Goal: Information Seeking & Learning: Check status

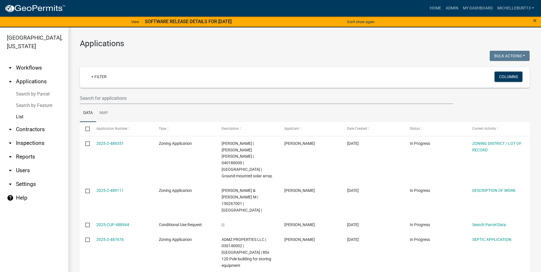
select select "3: 100"
click at [113, 98] on input "text" at bounding box center [267, 98] width 374 height 12
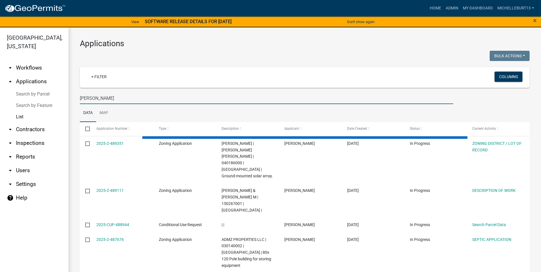
type input "Mike Huizenga"
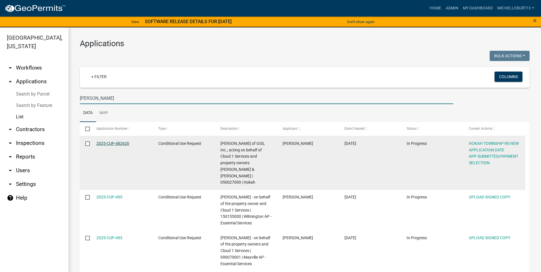
click at [116, 144] on link "2025-CUP-482620" at bounding box center [112, 143] width 33 height 5
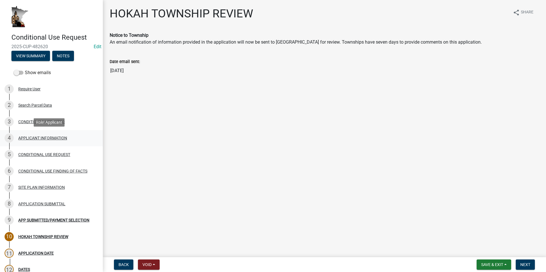
click at [57, 139] on div "APPLICANT INFORMATION" at bounding box center [42, 138] width 49 height 4
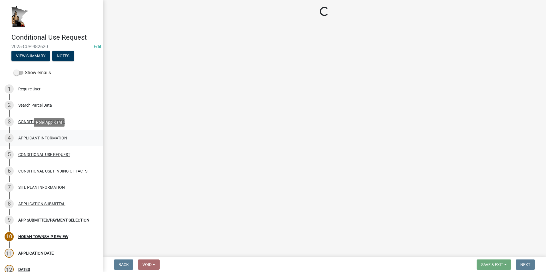
select select "9e1e8264-826e-489c-8877-360b4a057526"
select select "fe61b760-edb6-489e-bd8d-a795f346a382"
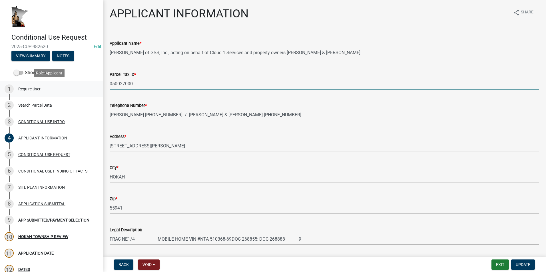
drag, startPoint x: 134, startPoint y: 83, endPoint x: 94, endPoint y: 85, distance: 39.7
click at [94, 85] on div "Conditional Use Request 2025-CUP-482620 Edit View Summary Notes Show emails 1 R…" at bounding box center [273, 136] width 546 height 272
click at [54, 190] on div "7 SITE PLAN INFORMATION" at bounding box center [49, 187] width 89 height 9
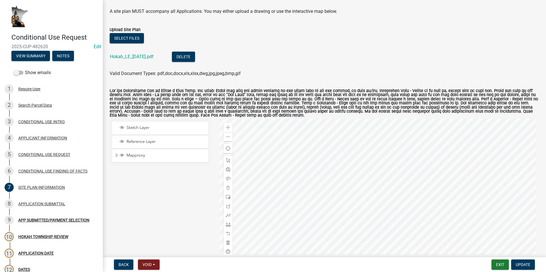
scroll to position [19, 0]
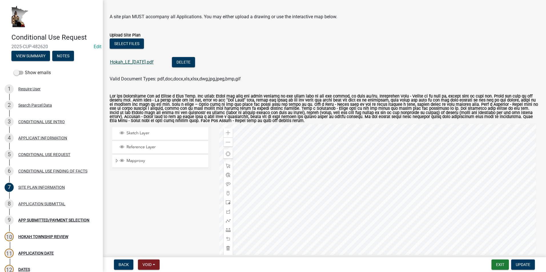
click at [143, 63] on link "Hokah_LE_07-07-2025.pdf" at bounding box center [132, 61] width 44 height 5
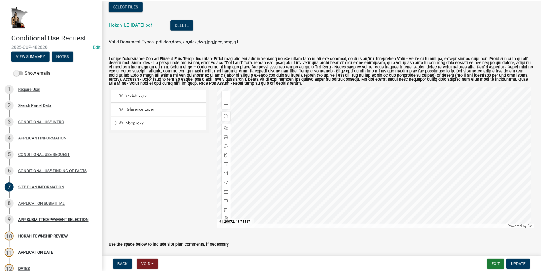
scroll to position [57, 0]
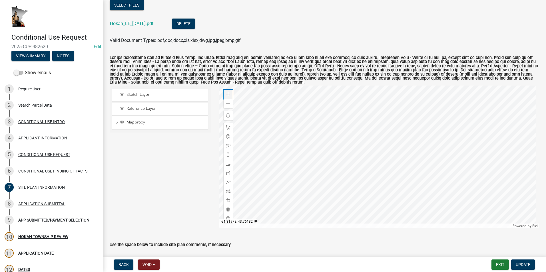
click at [226, 93] on span at bounding box center [228, 94] width 5 height 5
click at [331, 137] on div at bounding box center [379, 157] width 320 height 143
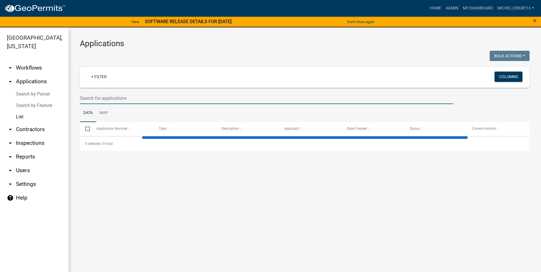
select select "3: 100"
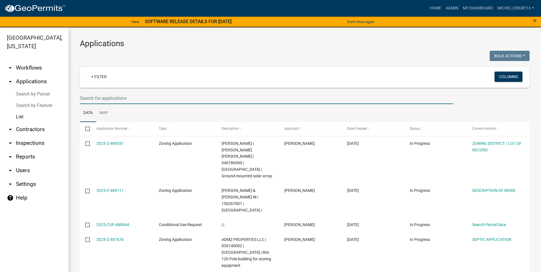
click at [116, 98] on input "text" at bounding box center [267, 98] width 374 height 12
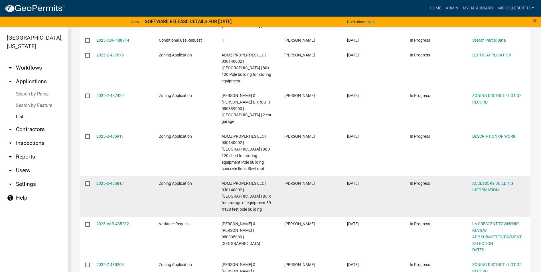
scroll to position [200, 0]
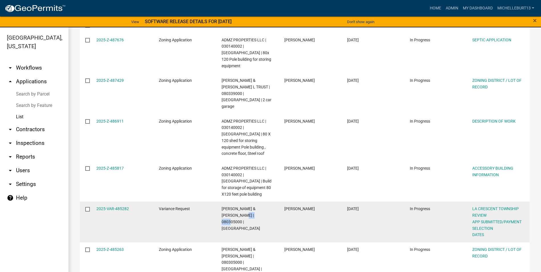
drag, startPoint x: 259, startPoint y: 176, endPoint x: 239, endPoint y: 176, distance: 20.0
click at [239, 207] on span "VEGLAHN,JAMES W & CHERYL | 080305000 | La Crescent" at bounding box center [241, 219] width 39 height 24
copy span "080305000"
click at [113, 207] on link "2025-VAR-485282" at bounding box center [112, 209] width 33 height 5
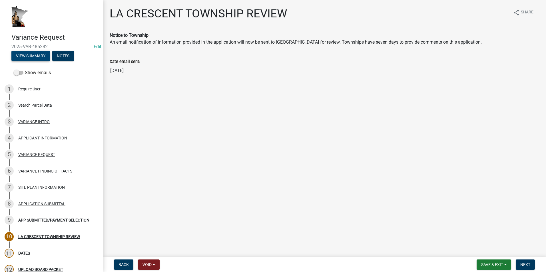
click at [39, 54] on button "View Summary" at bounding box center [30, 56] width 39 height 10
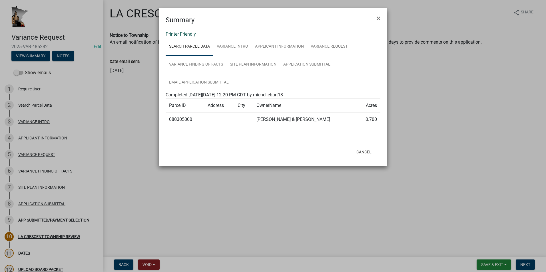
click at [182, 35] on link "Printer Friendly" at bounding box center [181, 33] width 30 height 5
click at [376, 18] on span "×" at bounding box center [378, 18] width 4 height 8
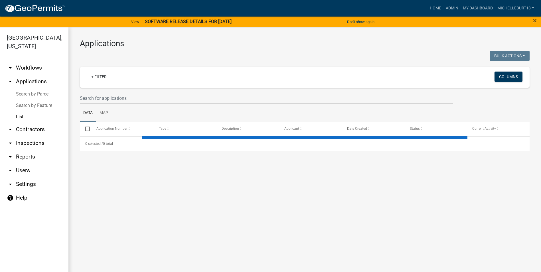
select select "3: 100"
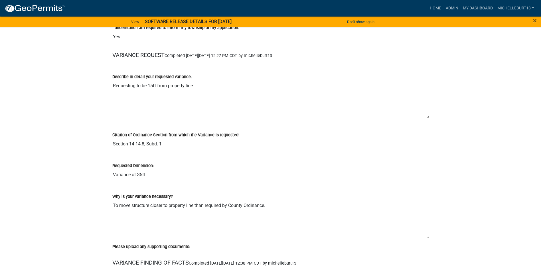
scroll to position [599, 0]
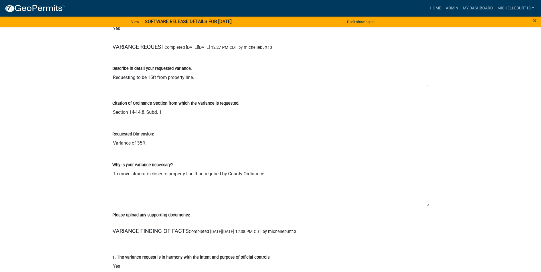
drag, startPoint x: 428, startPoint y: 110, endPoint x: 424, endPoint y: 86, distance: 23.8
click at [424, 86] on textarea "Requesting to be 15ft from property line." at bounding box center [270, 79] width 317 height 15
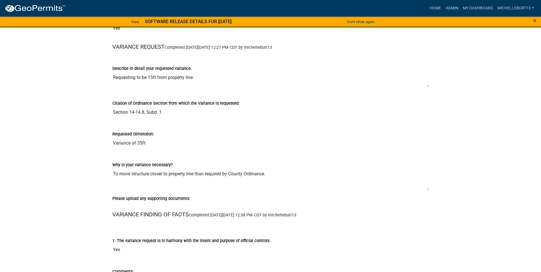
drag, startPoint x: 428, startPoint y: 205, endPoint x: 427, endPoint y: 189, distance: 16.6
click at [427, 189] on textarea "To move structure closer to property line than required by County Ordinance." at bounding box center [270, 179] width 317 height 22
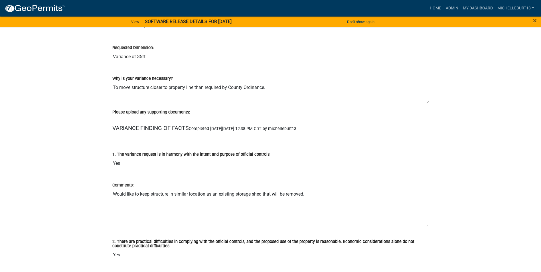
scroll to position [714, 0]
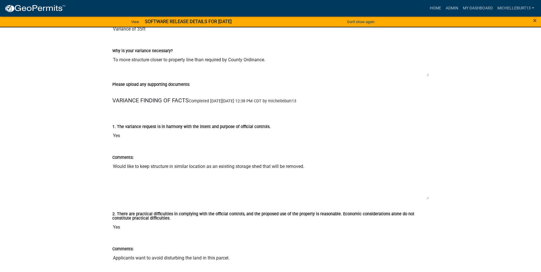
click at [429, 198] on textarea "Would like to keep structure in similar location as an existing storage shed th…" at bounding box center [270, 180] width 317 height 39
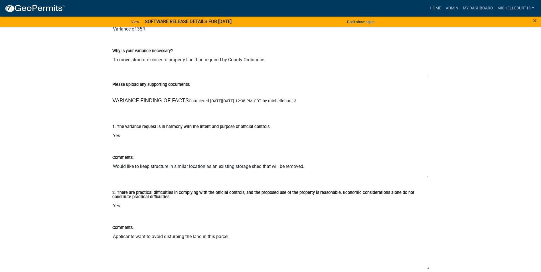
drag, startPoint x: 428, startPoint y: 199, endPoint x: 426, endPoint y: 177, distance: 21.6
click at [426, 177] on textarea "Would like to keep structure in similar location as an existing storage shed th…" at bounding box center [270, 169] width 317 height 17
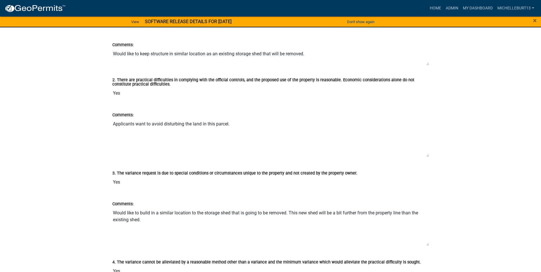
scroll to position [828, 0]
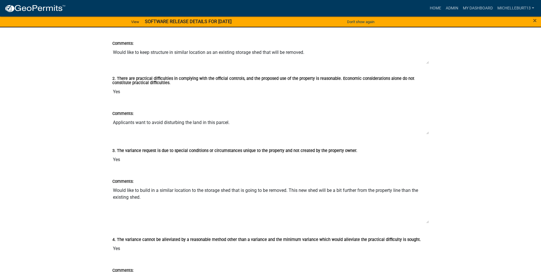
drag, startPoint x: 427, startPoint y: 155, endPoint x: 424, endPoint y: 134, distance: 21.3
click at [424, 134] on textarea "Applicants want to avoid disturbing the land in this parcel." at bounding box center [270, 126] width 317 height 18
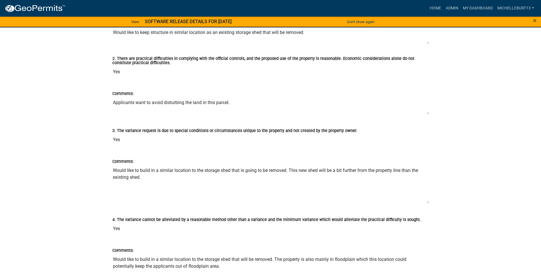
scroll to position [856, 0]
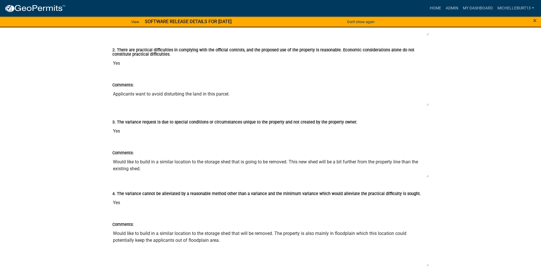
drag, startPoint x: 428, startPoint y: 193, endPoint x: 425, endPoint y: 174, distance: 19.0
click at [425, 174] on textarea "Would like to build in a similar location to the storage shed that is going to …" at bounding box center [270, 166] width 317 height 21
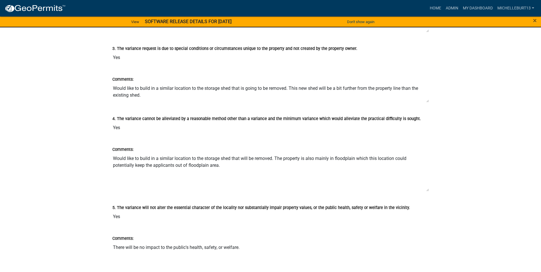
scroll to position [942, 0]
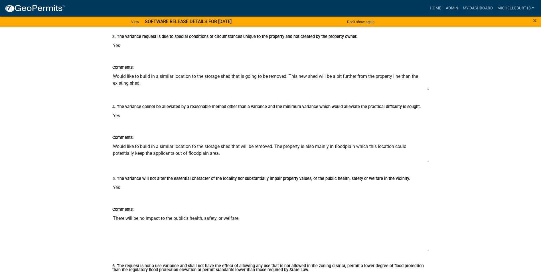
drag, startPoint x: 428, startPoint y: 179, endPoint x: 426, endPoint y: 162, distance: 17.2
click at [426, 162] on textarea "Would like to build in a similar location to the storage shed that will be remo…" at bounding box center [270, 152] width 317 height 22
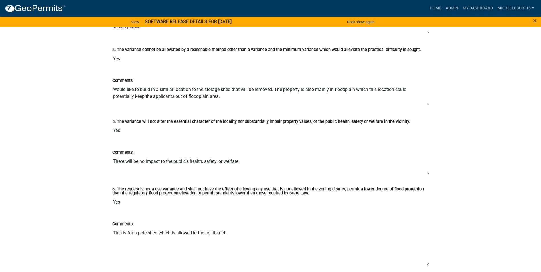
drag, startPoint x: 427, startPoint y: 193, endPoint x: 423, endPoint y: 172, distance: 21.2
click at [423, 172] on textarea "There will be no impact to the public's health, safety, or welfare." at bounding box center [270, 165] width 317 height 19
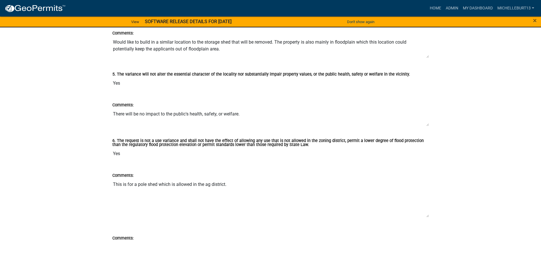
scroll to position [1056, 0]
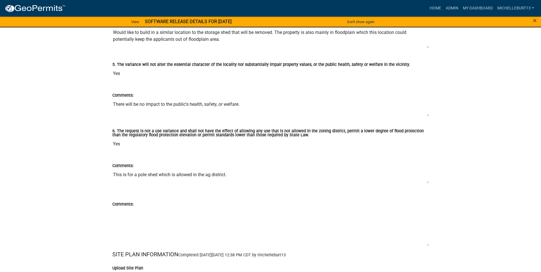
drag, startPoint x: 427, startPoint y: 207, endPoint x: 424, endPoint y: 182, distance: 24.7
click at [424, 182] on textarea "This is for a pole shed which is allowed in the ag district." at bounding box center [270, 176] width 317 height 15
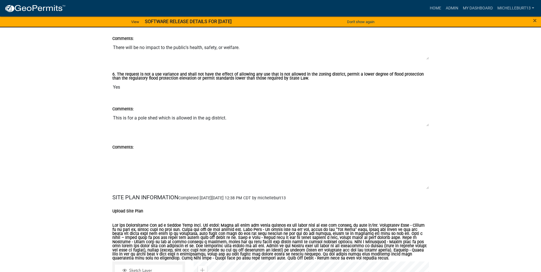
scroll to position [1113, 0]
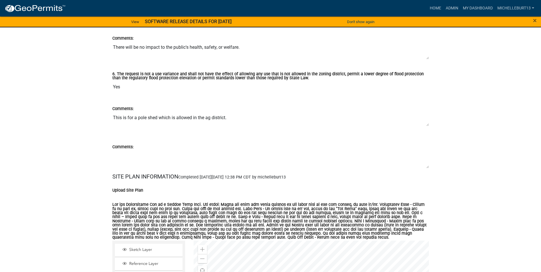
drag, startPoint x: 427, startPoint y: 189, endPoint x: 426, endPoint y: 168, distance: 20.6
click at [426, 168] on textarea "Comments:" at bounding box center [270, 159] width 317 height 18
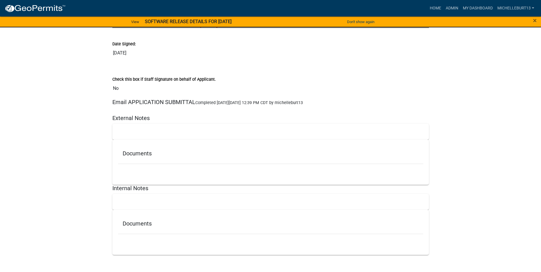
scroll to position [1584, 0]
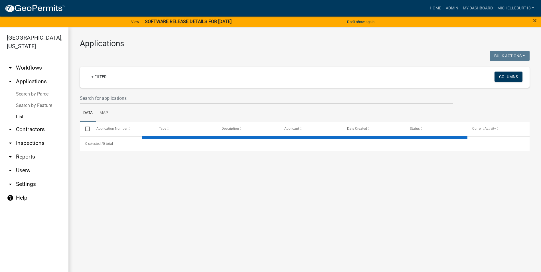
select select "3: 100"
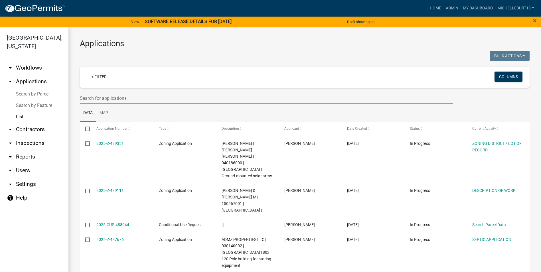
drag, startPoint x: 102, startPoint y: 98, endPoint x: 97, endPoint y: 98, distance: 5.5
click at [103, 98] on input "text" at bounding box center [267, 98] width 374 height 12
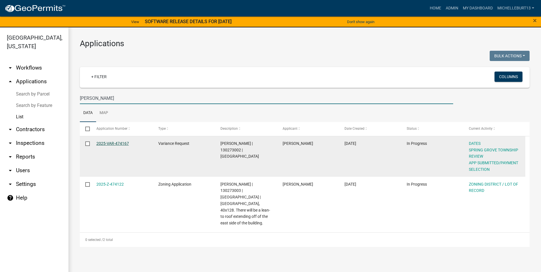
type input "Troyer"
click at [115, 144] on link "2025-VAR-474167" at bounding box center [112, 143] width 33 height 5
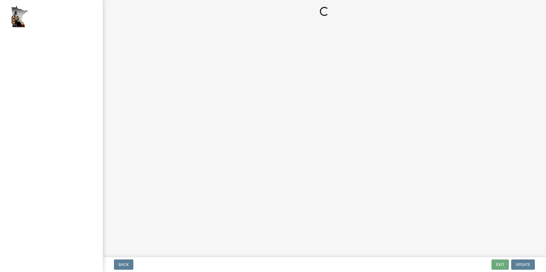
select select "2: 1"
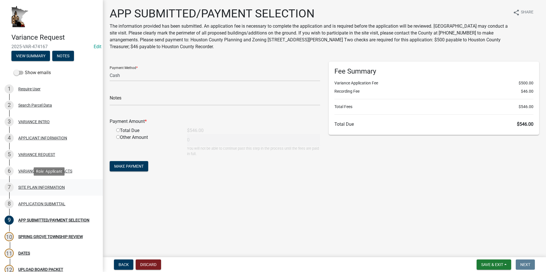
click at [47, 186] on div "SITE PLAN INFORMATION" at bounding box center [41, 188] width 47 height 4
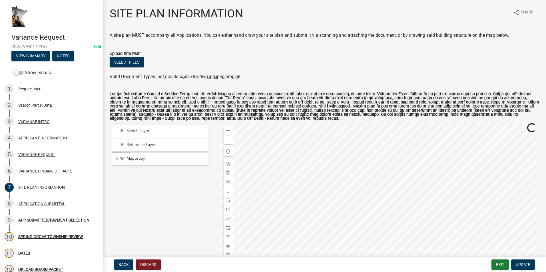
scroll to position [29, 0]
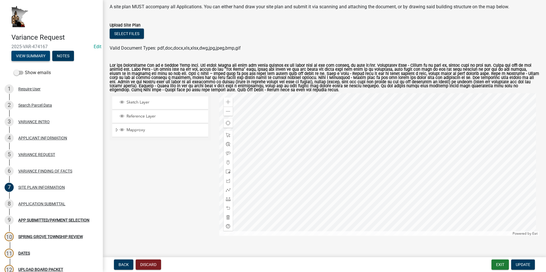
click at [37, 59] on button "View Summary" at bounding box center [30, 56] width 39 height 10
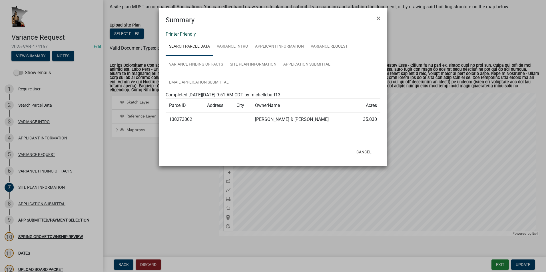
click at [182, 34] on link "Printer Friendly" at bounding box center [181, 33] width 30 height 5
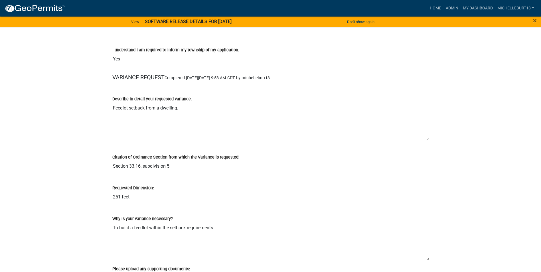
scroll to position [571, 0]
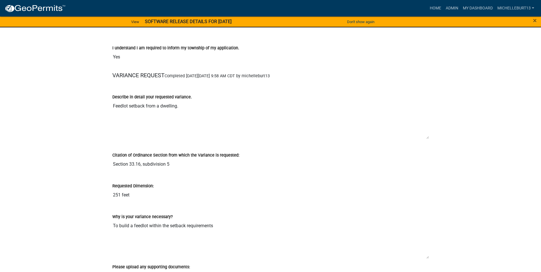
click at [429, 138] on textarea "Feedlot setback from a dwelling." at bounding box center [270, 119] width 317 height 39
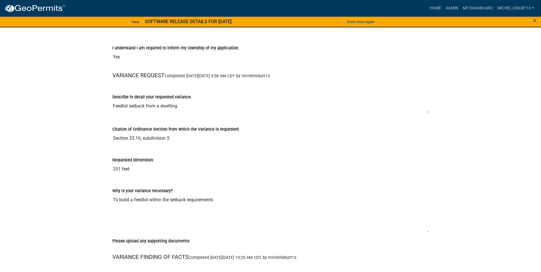
drag, startPoint x: 428, startPoint y: 136, endPoint x: 426, endPoint y: 110, distance: 26.1
click at [426, 110] on textarea "Feedlot setback from a dwelling." at bounding box center [270, 106] width 317 height 13
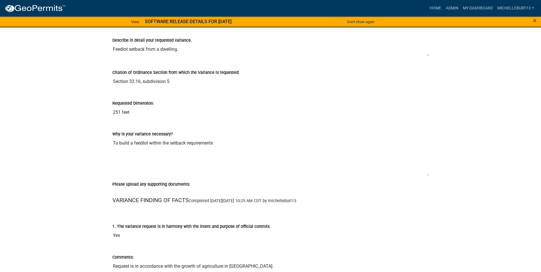
scroll to position [628, 0]
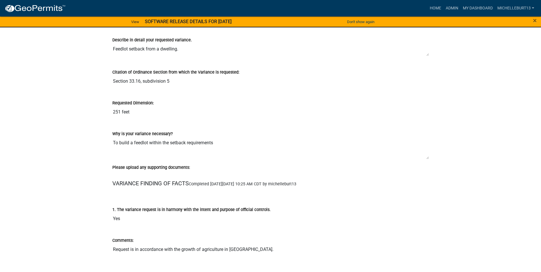
drag, startPoint x: 428, startPoint y: 175, endPoint x: 427, endPoint y: 158, distance: 17.1
click at [427, 158] on textarea "To build a feedlot within the setback requirements" at bounding box center [270, 148] width 317 height 22
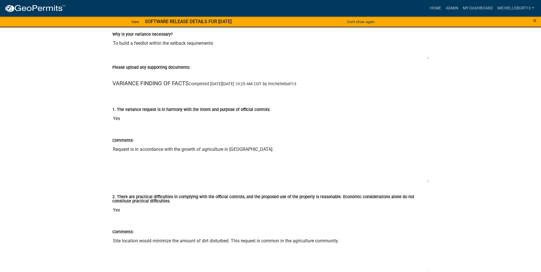
scroll to position [742, 0]
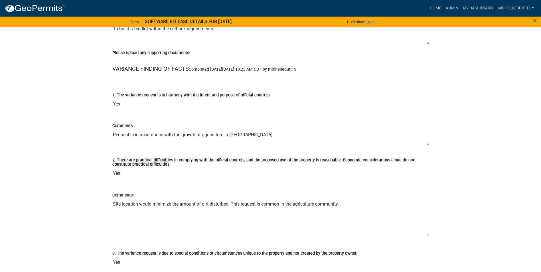
drag, startPoint x: 428, startPoint y: 167, endPoint x: 427, endPoint y: 144, distance: 22.3
click at [427, 144] on textarea "Request is in accordance with the growth of agriculture in [GEOGRAPHIC_DATA]." at bounding box center [270, 137] width 317 height 17
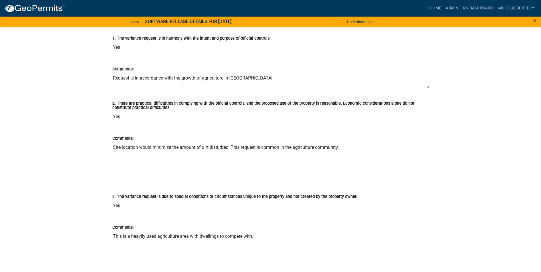
scroll to position [799, 0]
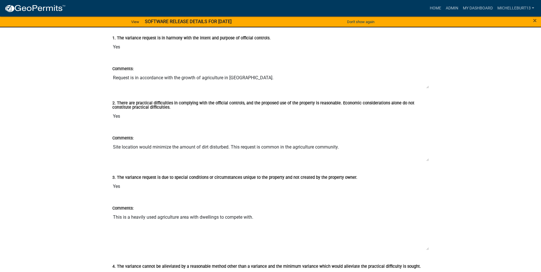
drag, startPoint x: 428, startPoint y: 179, endPoint x: 426, endPoint y: 160, distance: 19.2
click at [426, 160] on textarea "Site location would minimize the amount of dirt disturbed. This request is comm…" at bounding box center [270, 152] width 317 height 20
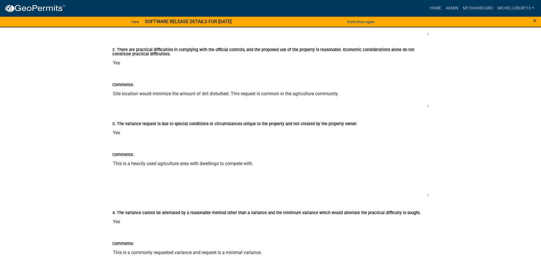
scroll to position [856, 0]
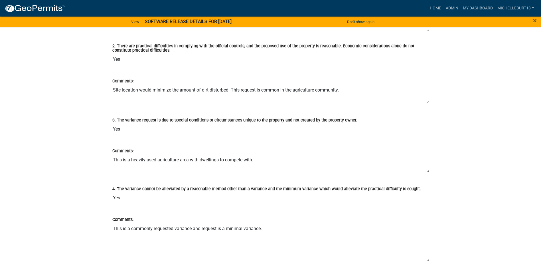
drag, startPoint x: 428, startPoint y: 191, endPoint x: 418, endPoint y: 170, distance: 23.4
click at [424, 169] on textarea "This is a heavily used agriculture area with dwellings to compete with." at bounding box center [270, 163] width 317 height 19
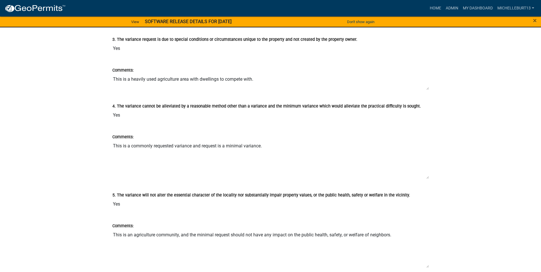
scroll to position [942, 0]
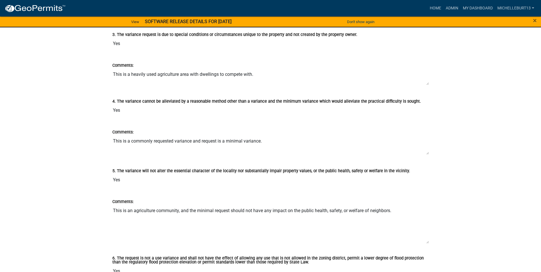
drag, startPoint x: 428, startPoint y: 173, endPoint x: 424, endPoint y: 154, distance: 19.7
click at [424, 154] on textarea "This is a commonly requested variance and request is a minimal variance." at bounding box center [270, 145] width 317 height 19
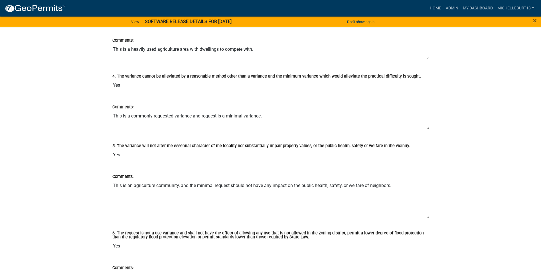
scroll to position [999, 0]
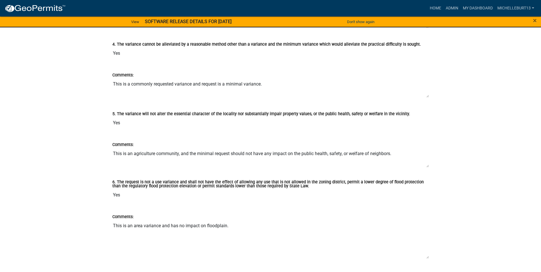
drag, startPoint x: 427, startPoint y: 185, endPoint x: 427, endPoint y: 166, distance: 19.1
click at [427, 166] on textarea "This is an agriculture community, and the minimal request should not have any i…" at bounding box center [270, 158] width 317 height 20
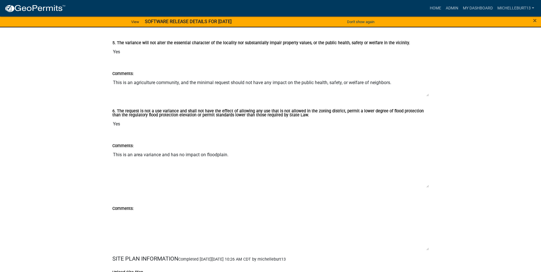
scroll to position [1085, 0]
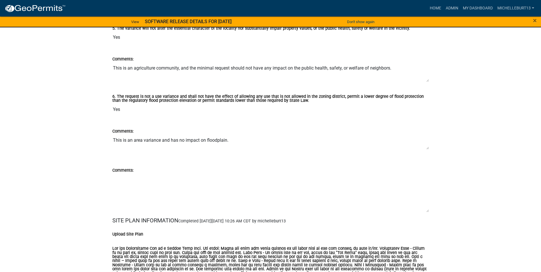
drag, startPoint x: 428, startPoint y: 172, endPoint x: 428, endPoint y: 146, distance: 26.3
click at [428, 146] on textarea "This is an area variance and has no impact on floodplain." at bounding box center [270, 142] width 317 height 15
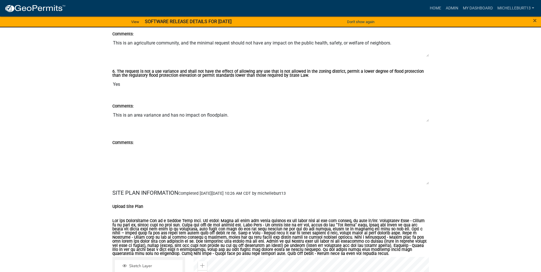
scroll to position [1142, 0]
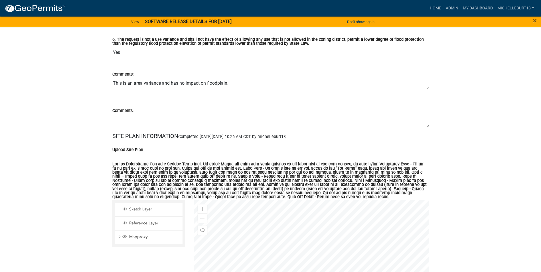
drag, startPoint x: 427, startPoint y: 151, endPoint x: 422, endPoint y: 123, distance: 28.8
click at [422, 123] on textarea "Comments:" at bounding box center [270, 121] width 317 height 14
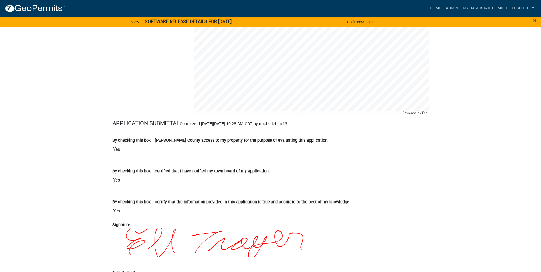
scroll to position [1427, 0]
